Goal: Navigation & Orientation: Find specific page/section

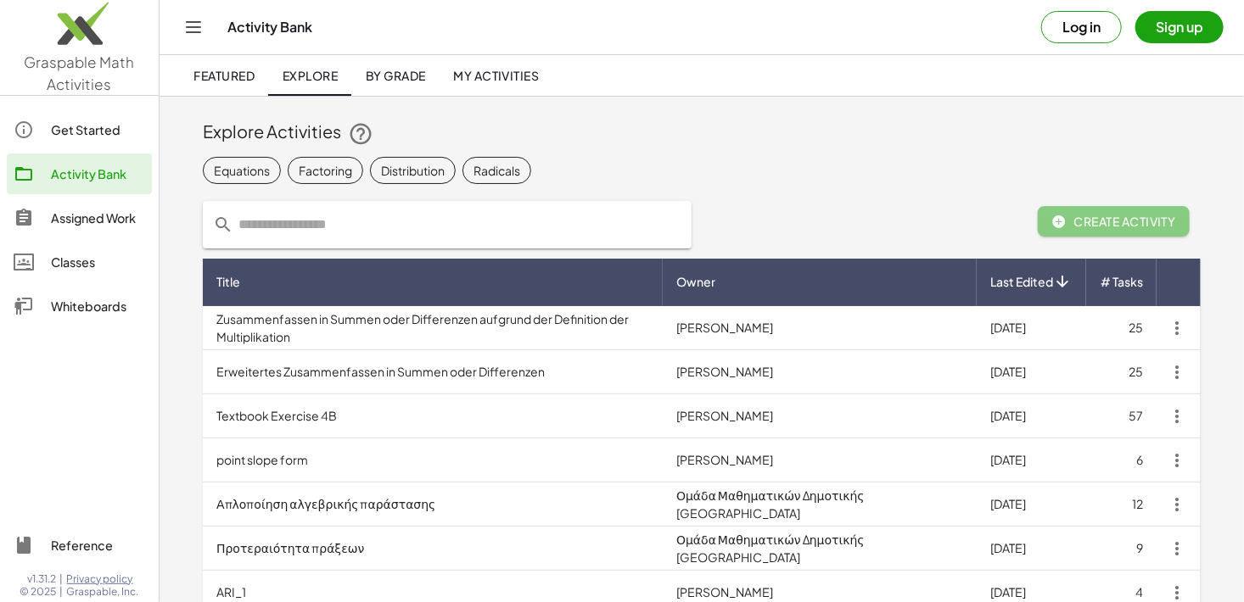
click at [394, 76] on span "By Grade" at bounding box center [395, 75] width 60 height 15
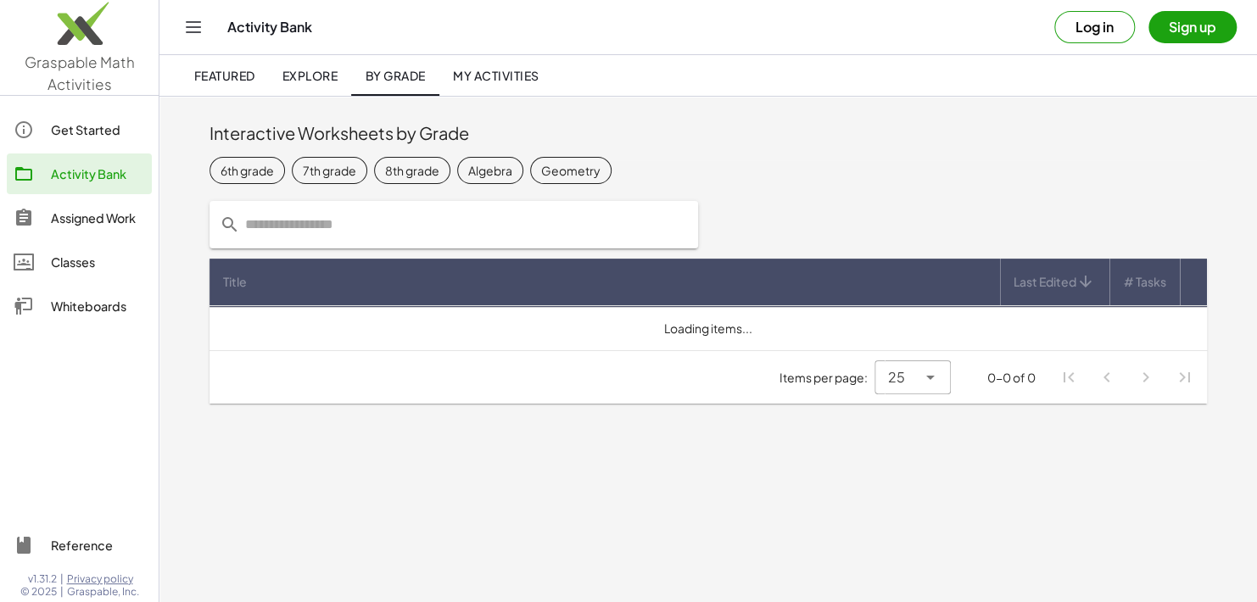
click at [501, 72] on span "My Activities" at bounding box center [496, 75] width 87 height 15
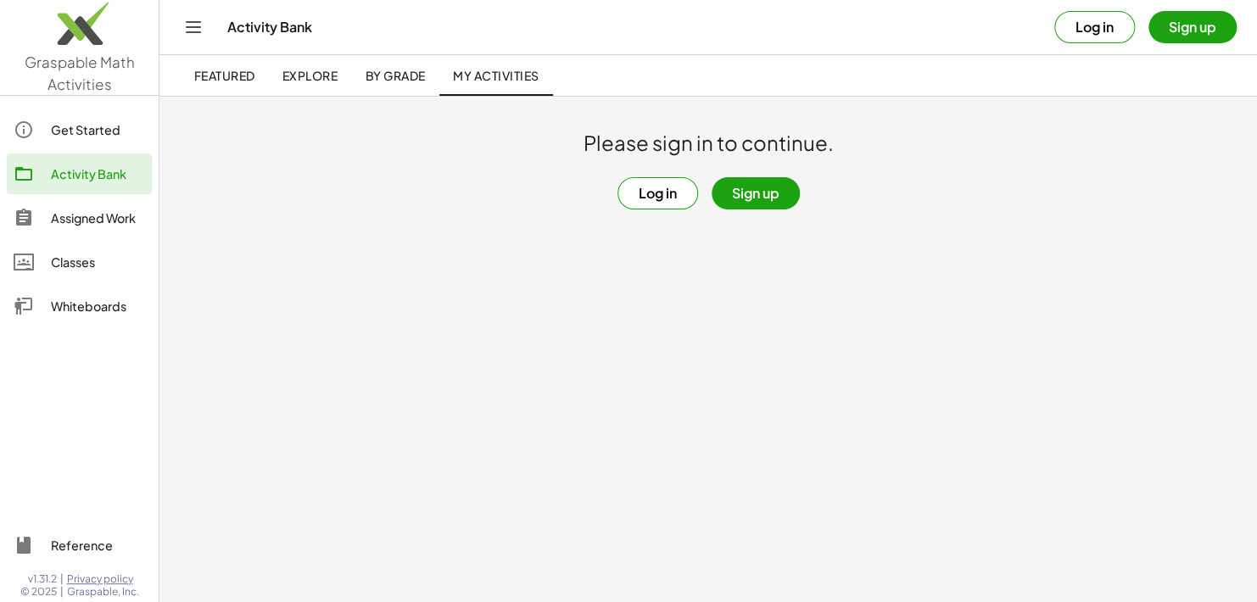
click at [232, 71] on span "Featured" at bounding box center [223, 75] width 61 height 15
